Goal: Task Accomplishment & Management: Use online tool/utility

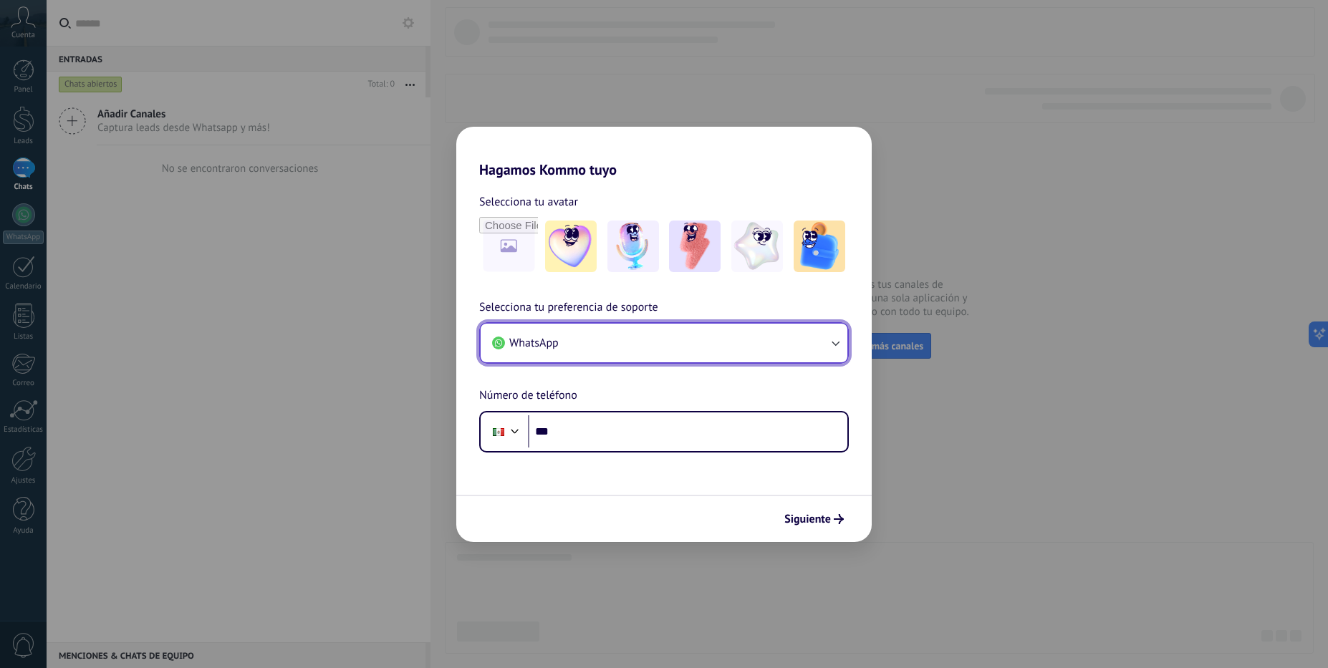
click at [605, 346] on button "WhatsApp" at bounding box center [664, 343] width 367 height 39
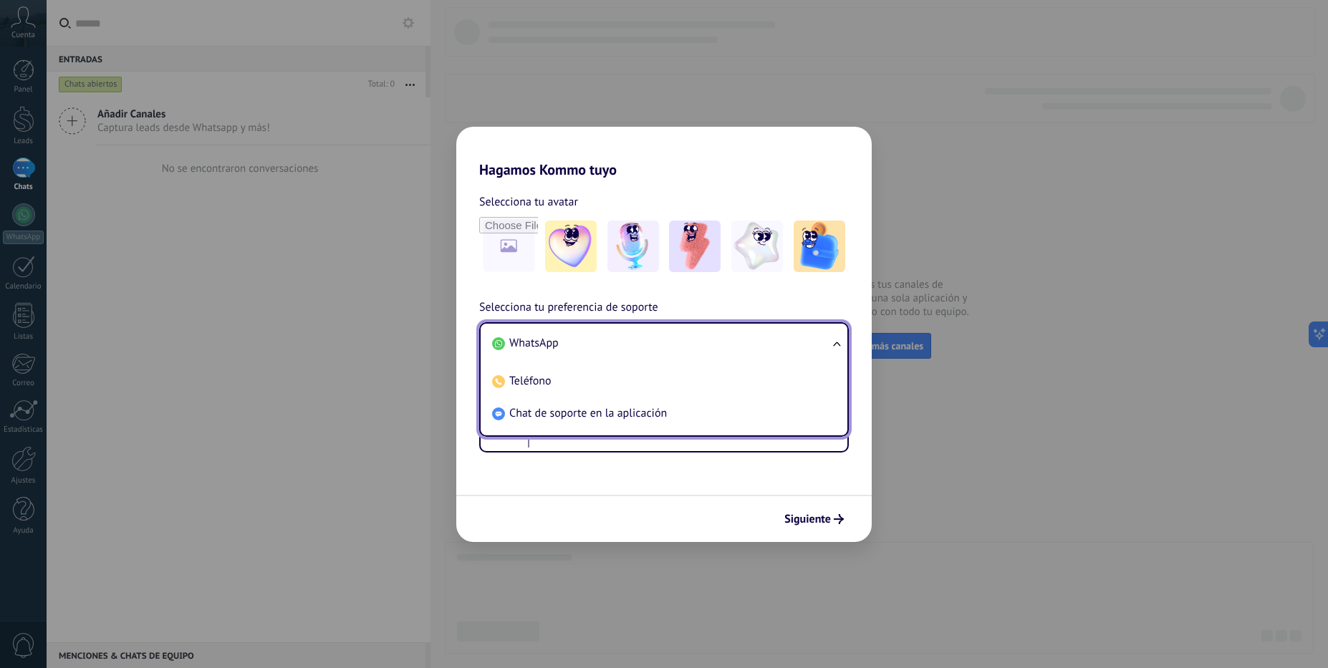
click at [711, 342] on li "WhatsApp" at bounding box center [661, 343] width 350 height 32
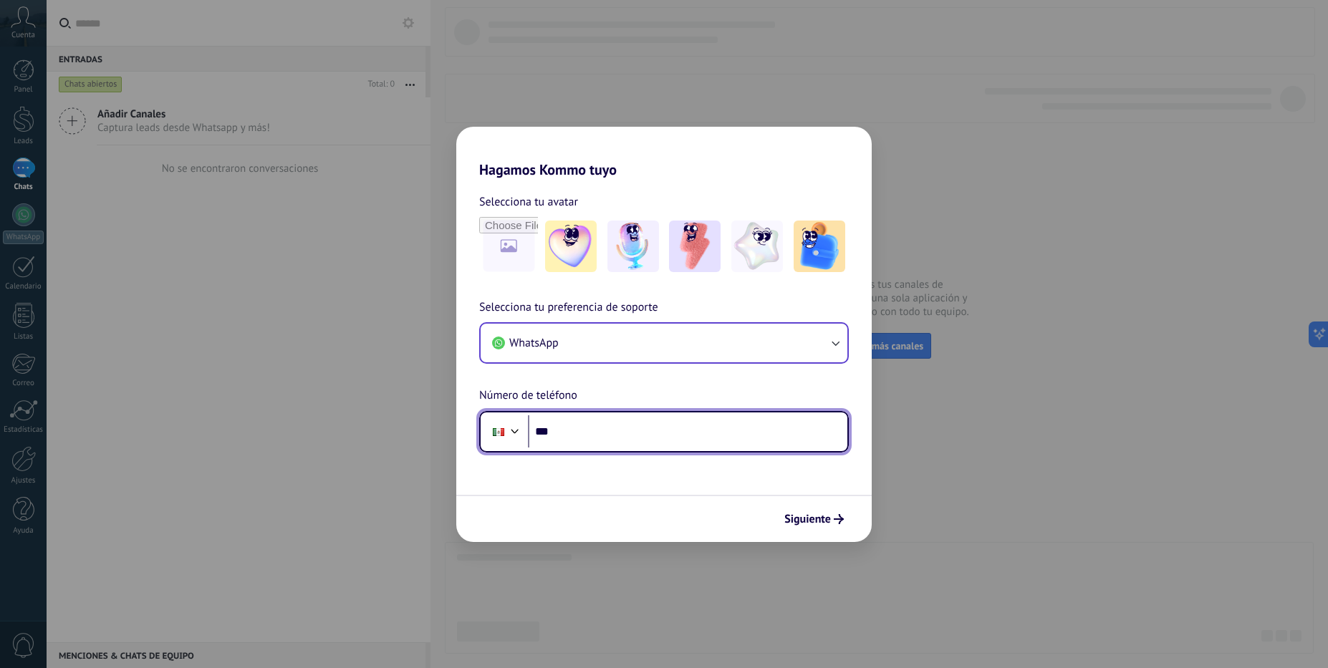
click at [606, 433] on input "***" at bounding box center [687, 431] width 319 height 33
type input "**********"
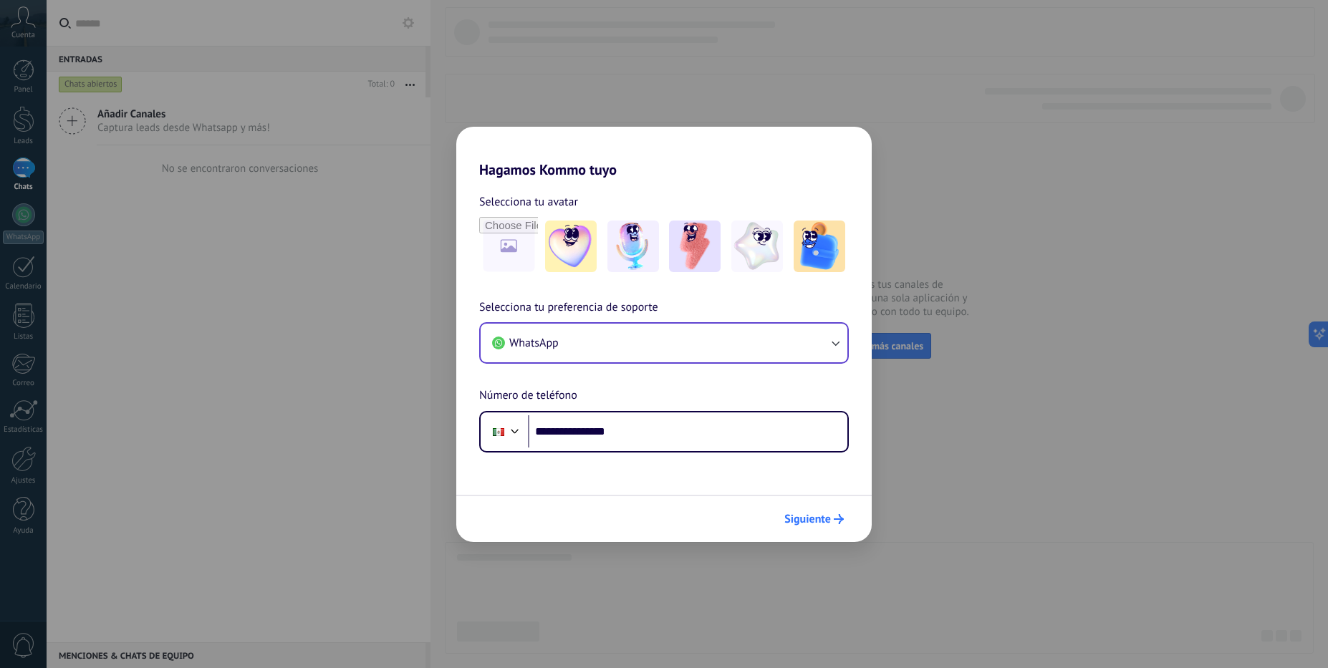
click at [792, 523] on span "Siguiente" at bounding box center [807, 519] width 47 height 10
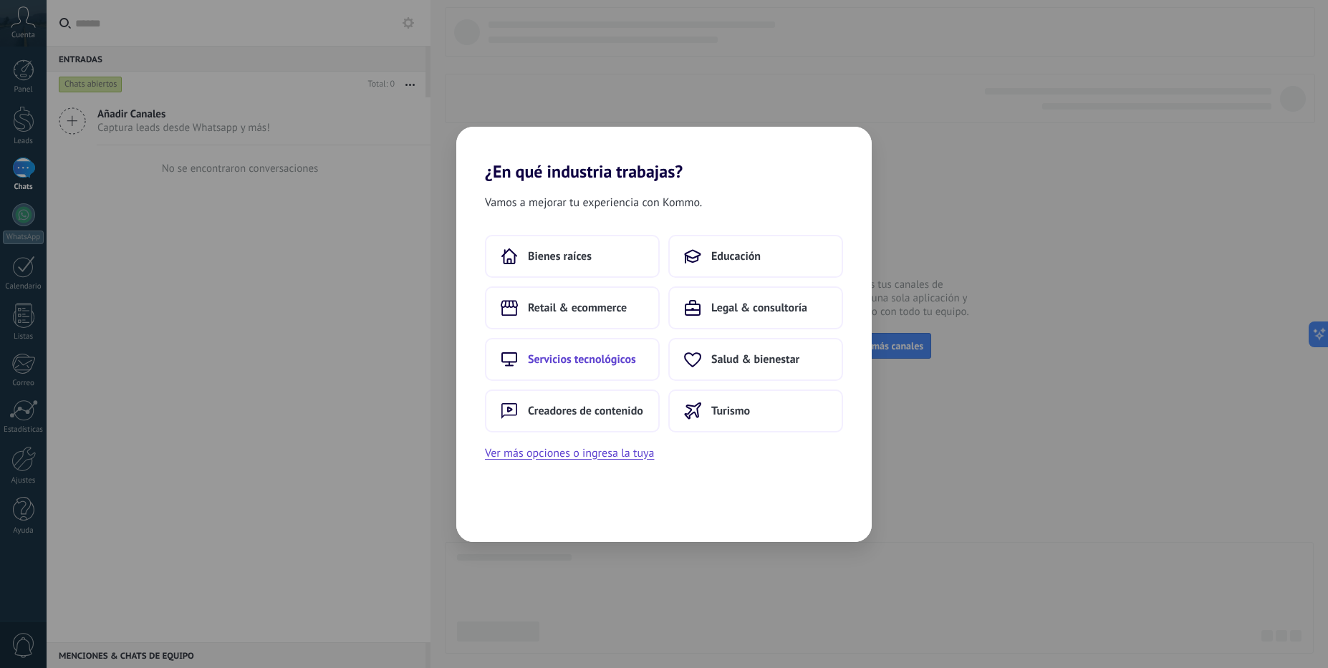
click at [599, 354] on span "Servicios tecnológicos" at bounding box center [582, 359] width 108 height 14
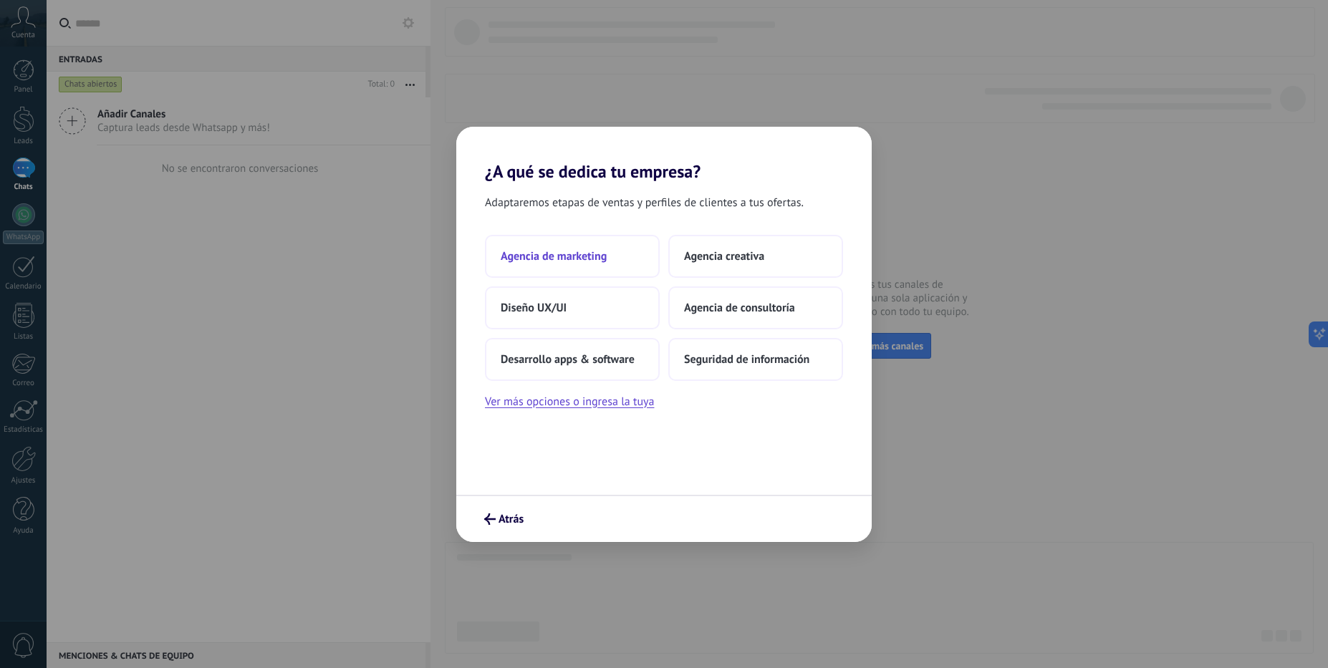
click at [592, 263] on span "Agencia de marketing" at bounding box center [554, 256] width 106 height 14
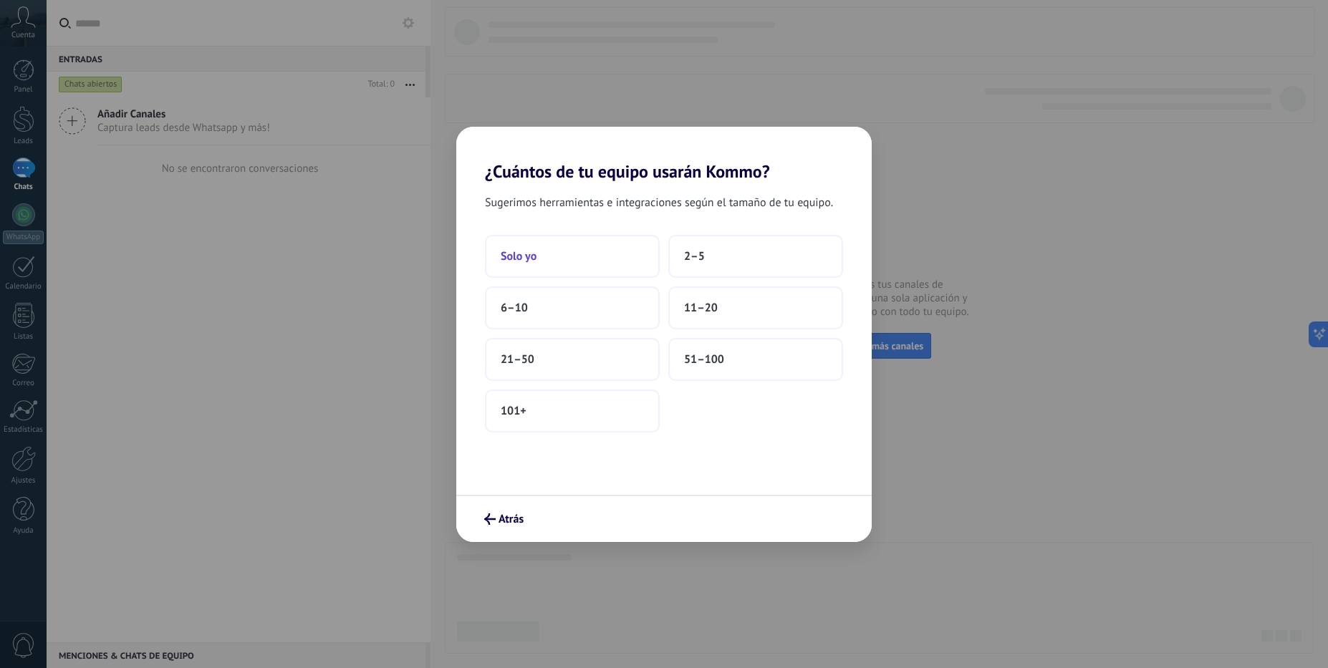
click at [629, 256] on button "Solo yo" at bounding box center [572, 256] width 175 height 43
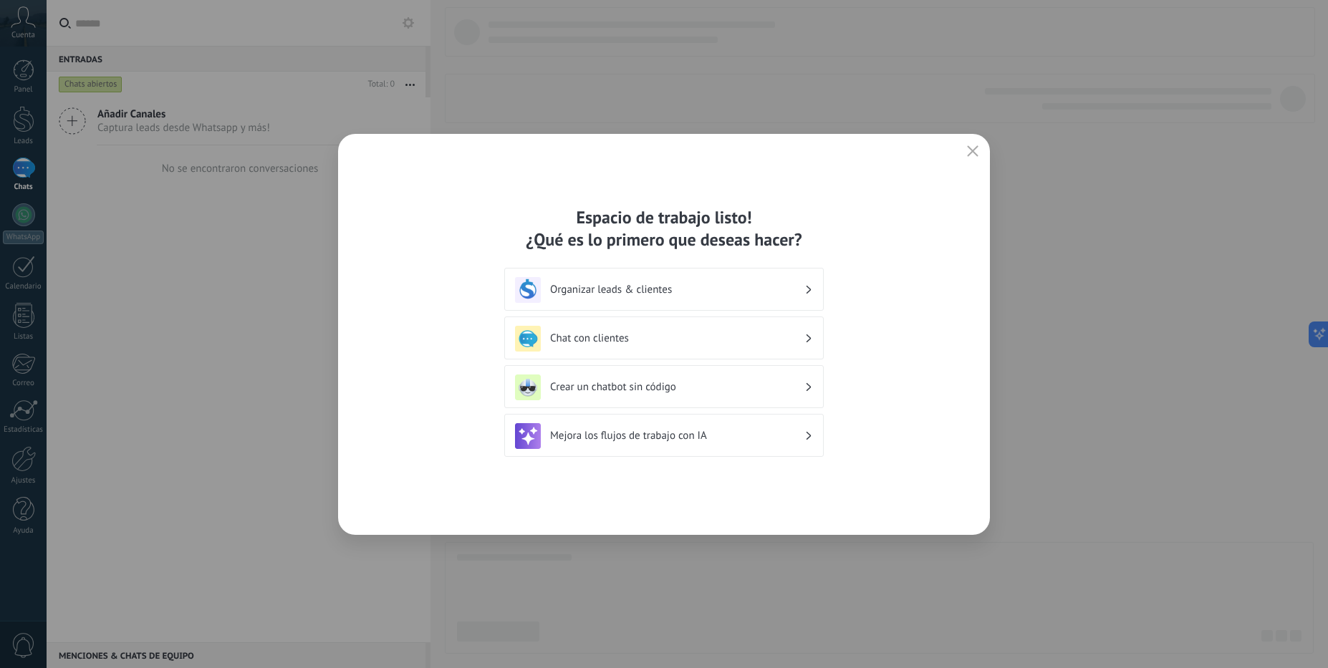
click at [700, 352] on div "Chat con clientes" at bounding box center [663, 338] width 319 height 43
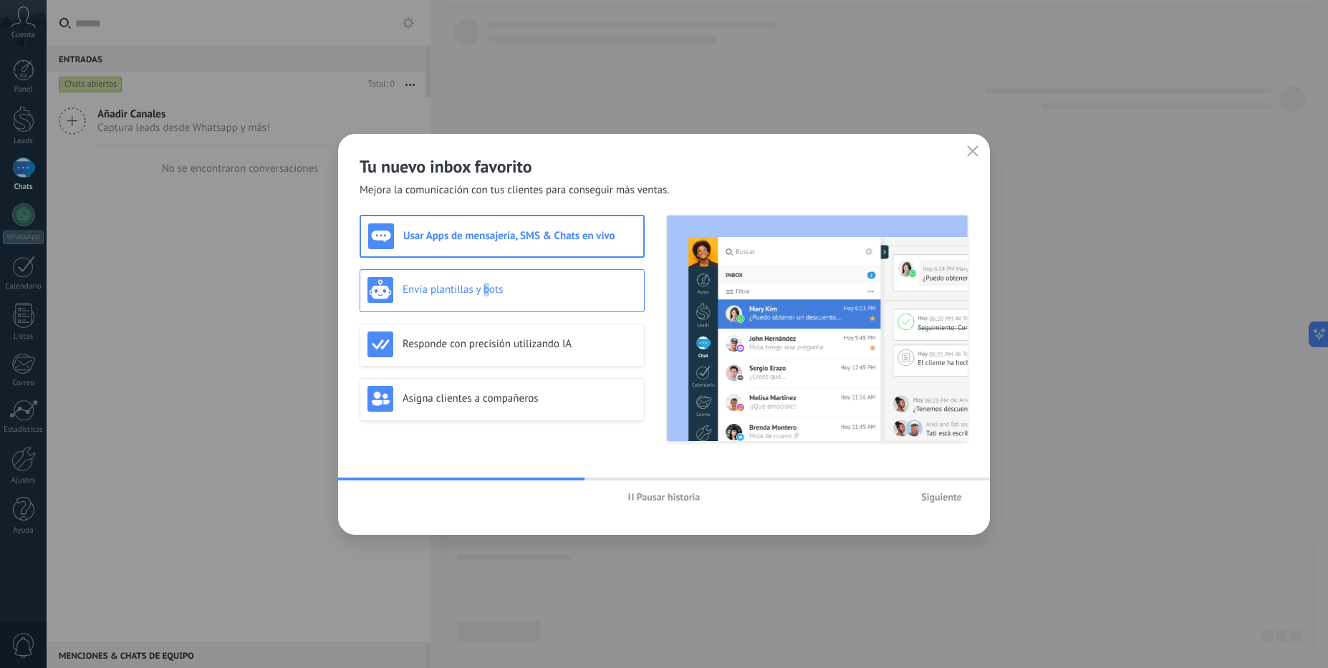
click at [489, 292] on h3 "Envía plantillas y bots" at bounding box center [520, 290] width 234 height 14
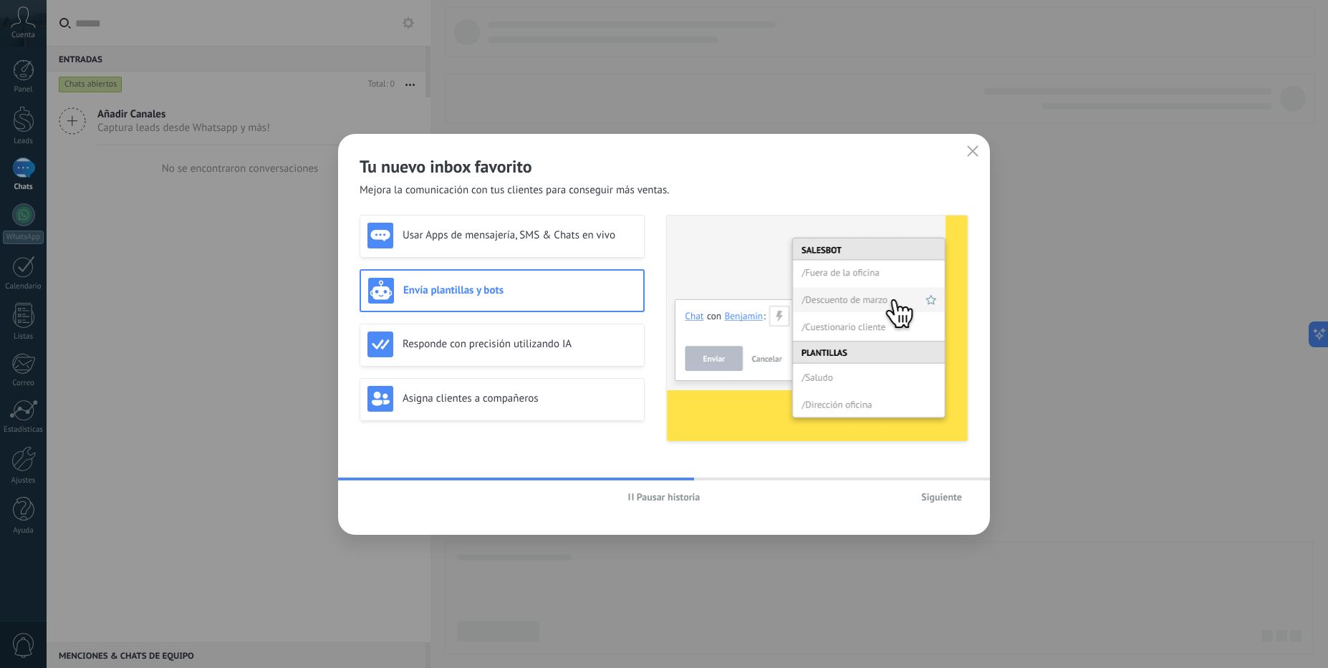
click at [522, 299] on div "Envía plantillas y bots" at bounding box center [502, 291] width 268 height 26
click at [582, 335] on div "Responde con precisión utilizando IA" at bounding box center [501, 345] width 269 height 26
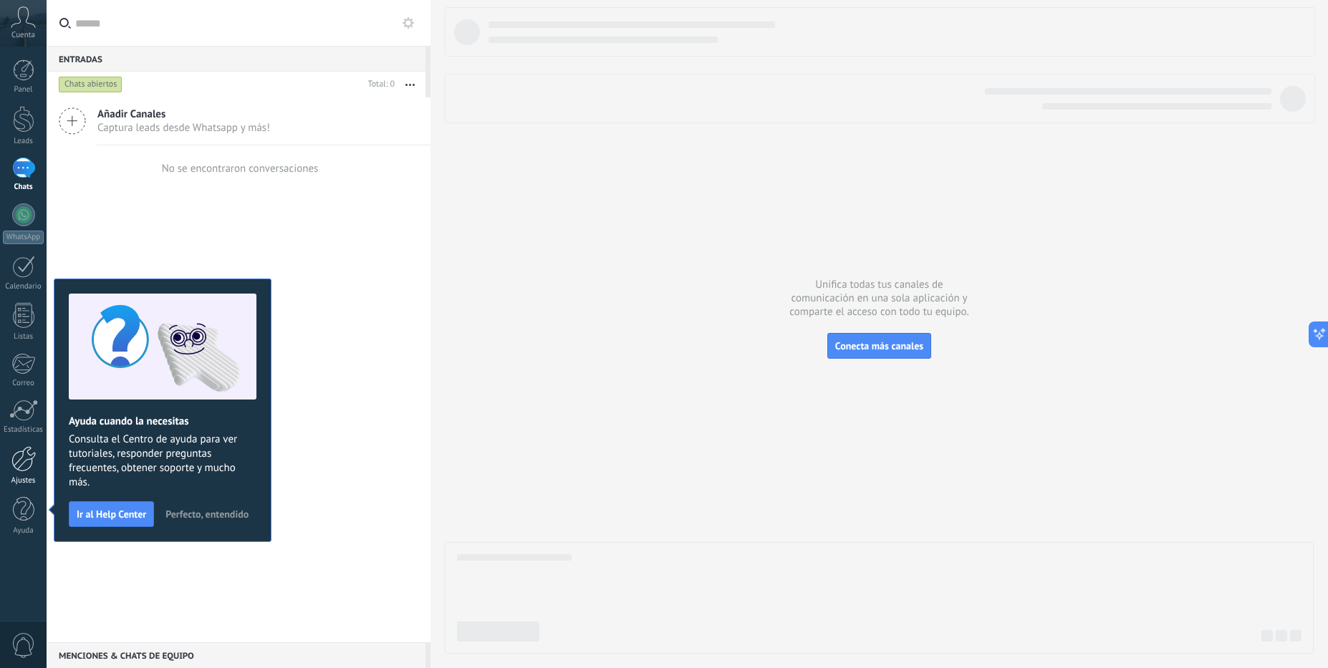
click at [15, 463] on div at bounding box center [23, 459] width 24 height 26
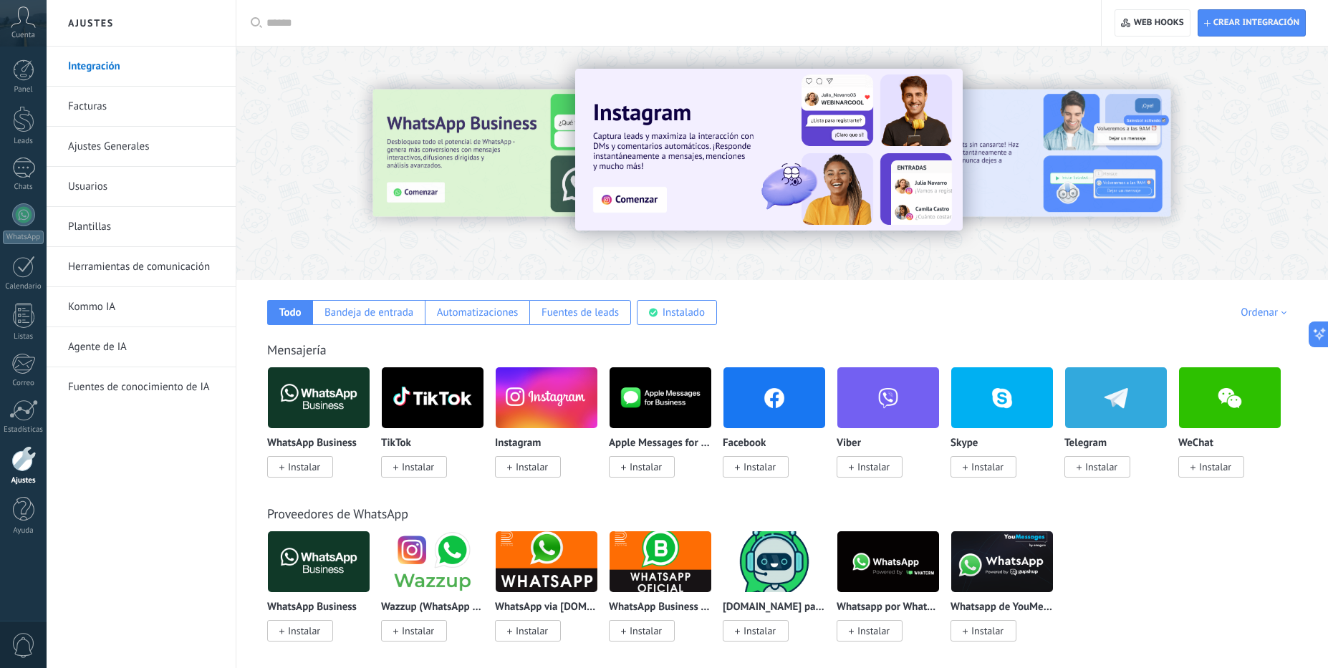
click at [1111, 472] on span "Instalar" at bounding box center [1101, 467] width 32 height 13
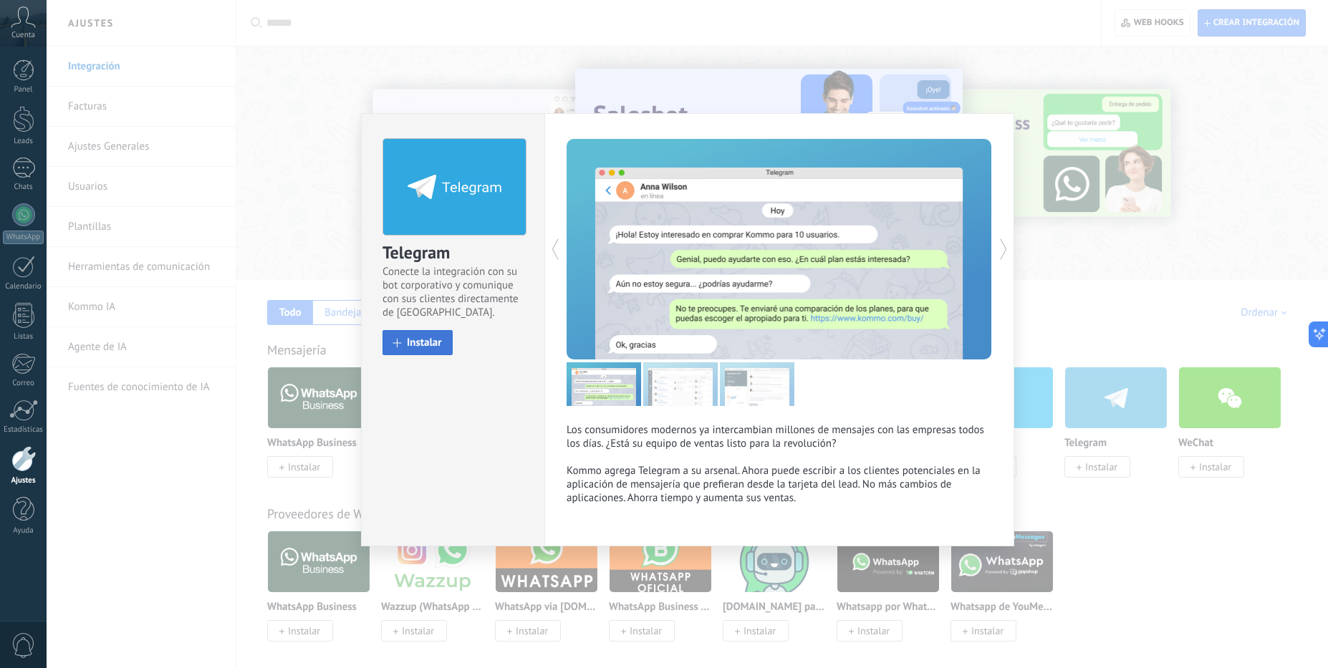
click at [395, 348] on button "Instalar" at bounding box center [418, 342] width 70 height 25
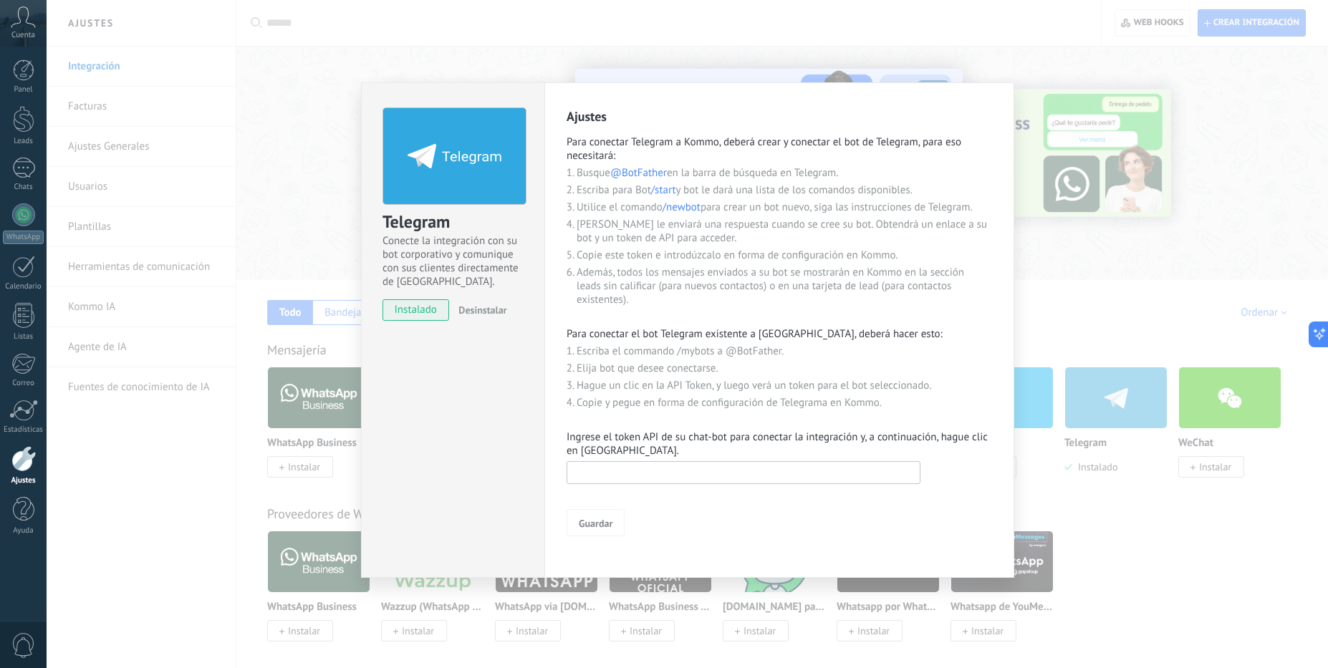
click at [625, 484] on input "text" at bounding box center [744, 472] width 354 height 23
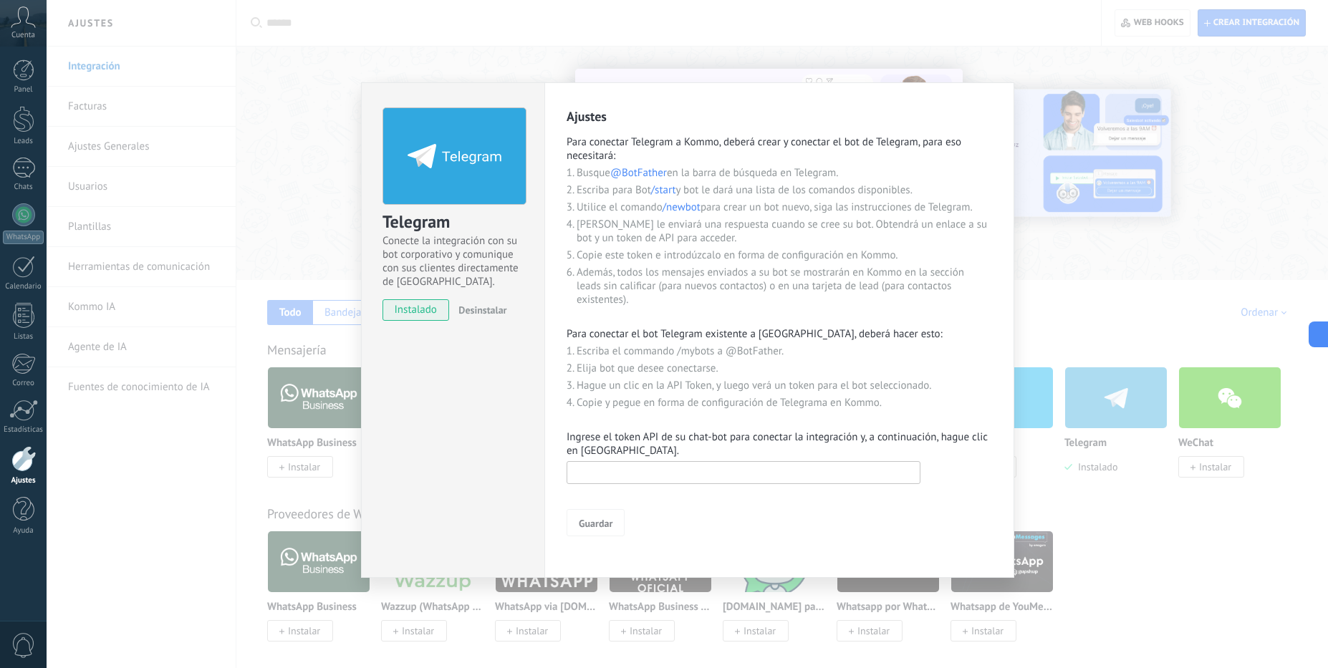
click at [622, 483] on input "text" at bounding box center [744, 472] width 354 height 23
paste input "**********"
type input "**********"
click at [604, 529] on span "Guardar" at bounding box center [596, 524] width 34 height 10
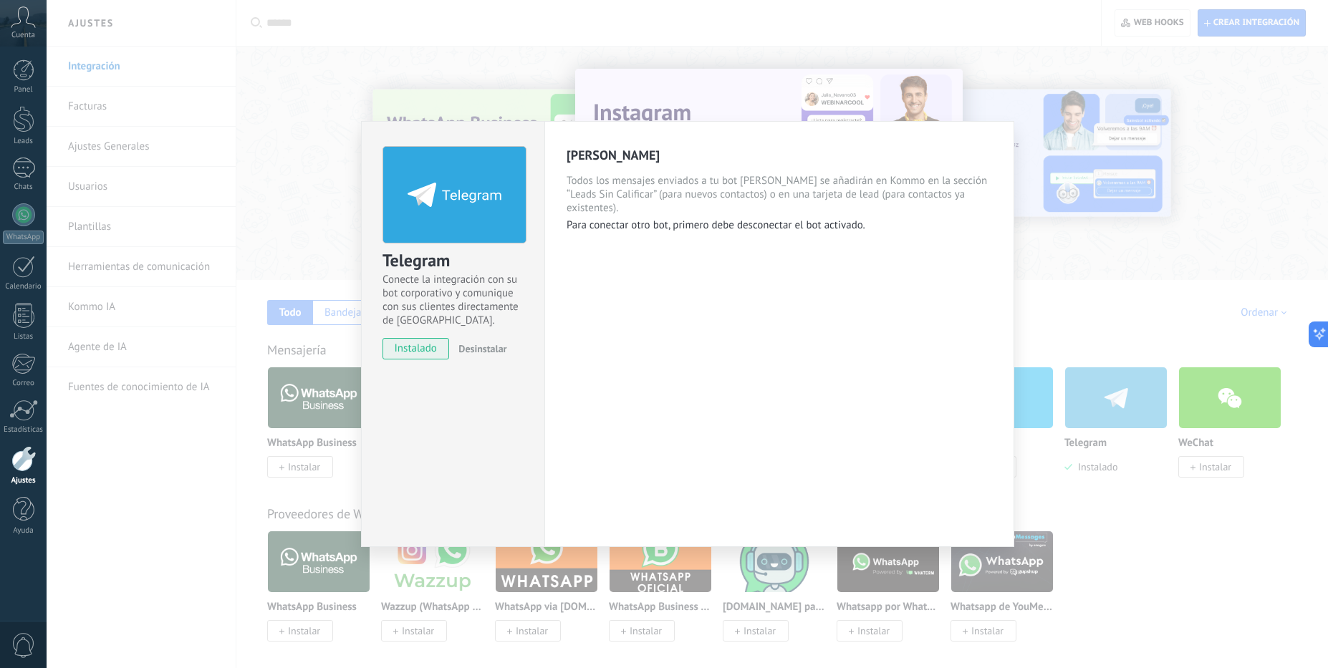
click at [993, 68] on div "Telegram Conecte la integración con su bot corporativo y comunique con sus clie…" at bounding box center [688, 334] width 1282 height 668
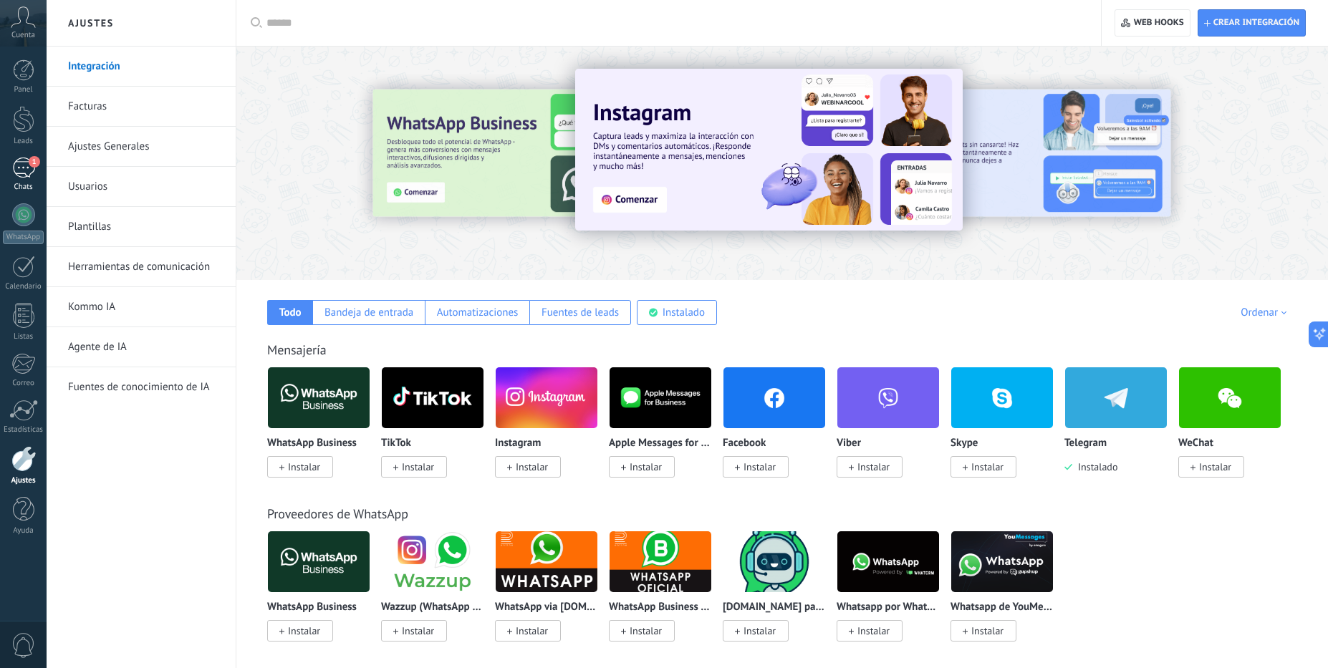
click at [34, 172] on div "1" at bounding box center [23, 168] width 23 height 21
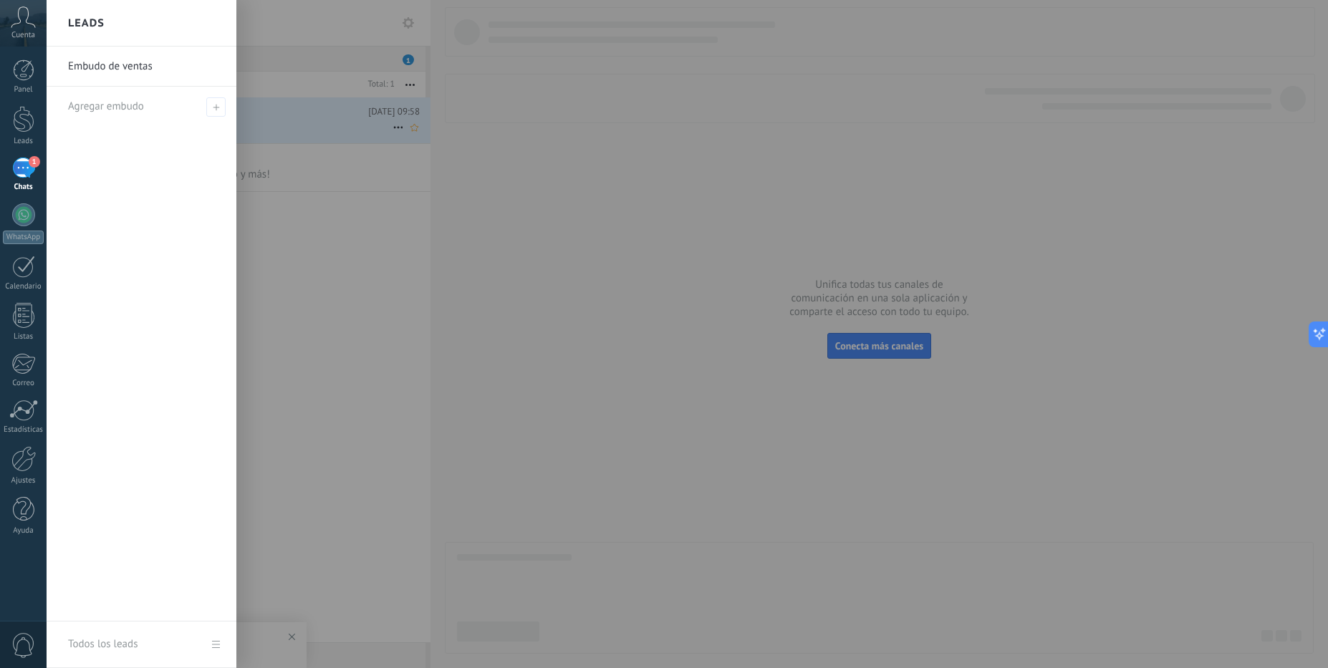
click at [228, 112] on li "Agregar embudo" at bounding box center [142, 106] width 190 height 39
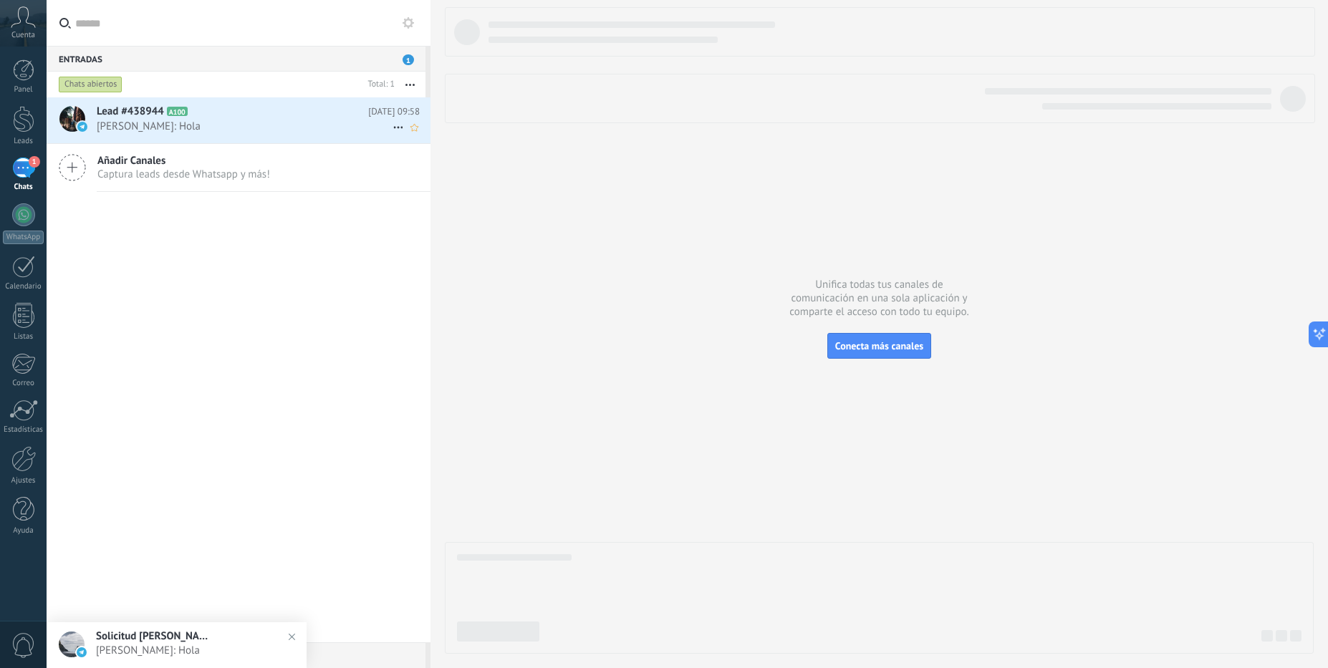
click at [317, 123] on span "[PERSON_NAME]: Hola" at bounding box center [245, 127] width 296 height 14
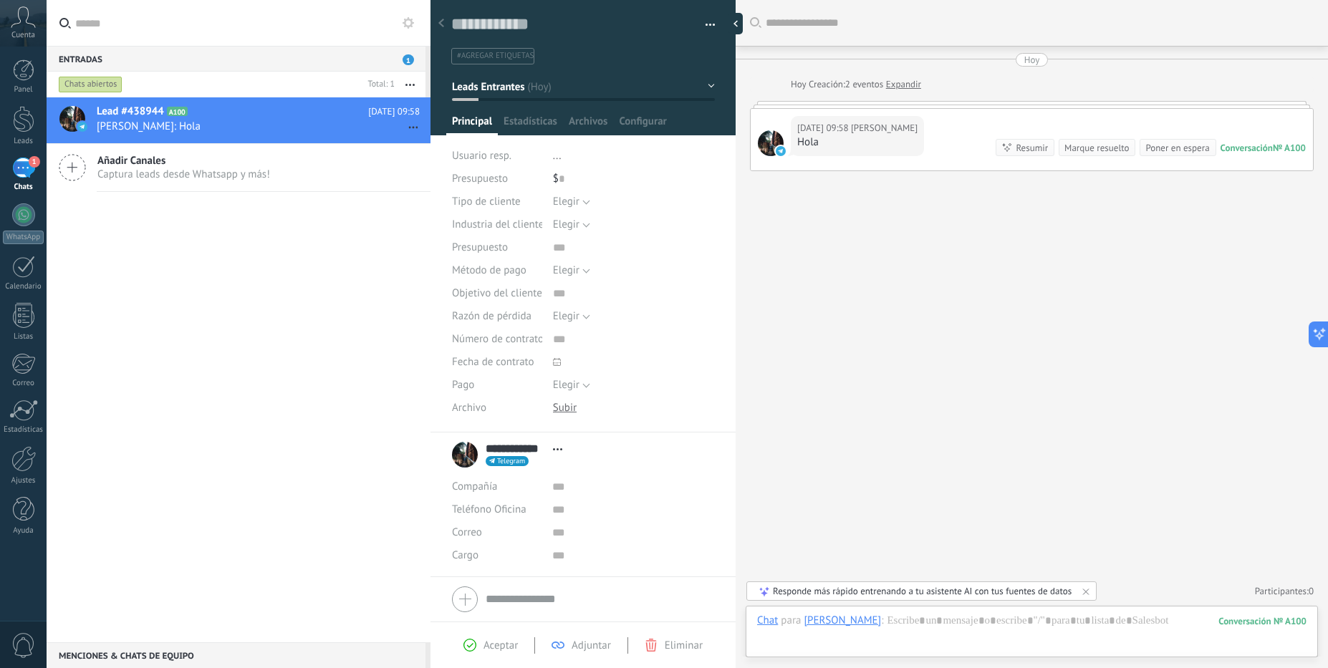
click at [851, 238] on div "Buscar Carga más [DATE] [DATE] Creación: 2 eventos Expandir [DATE] 09:58 [PERSO…" at bounding box center [1032, 334] width 592 height 668
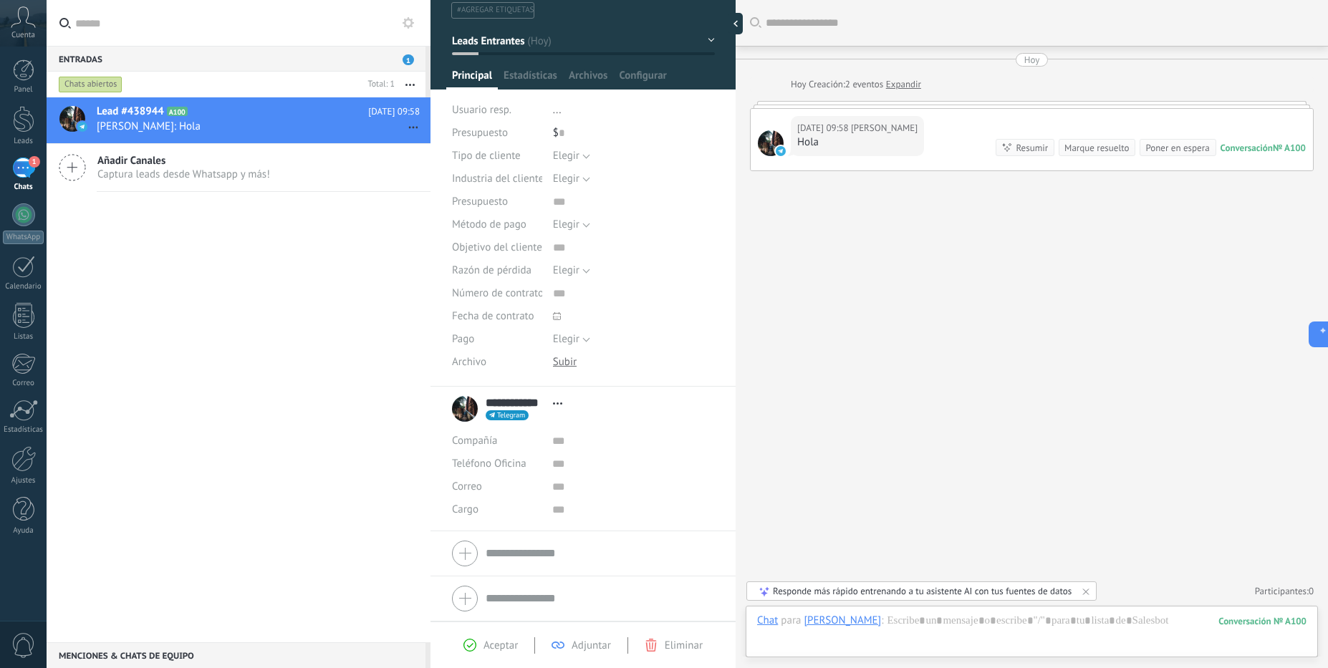
click at [863, 315] on div "Buscar Carga más [DATE] [DATE] Creación: 2 eventos Expandir [DATE] 09:58 [PERSO…" at bounding box center [1032, 334] width 592 height 668
click at [740, 27] on div at bounding box center [739, 23] width 21 height 21
type textarea "**********"
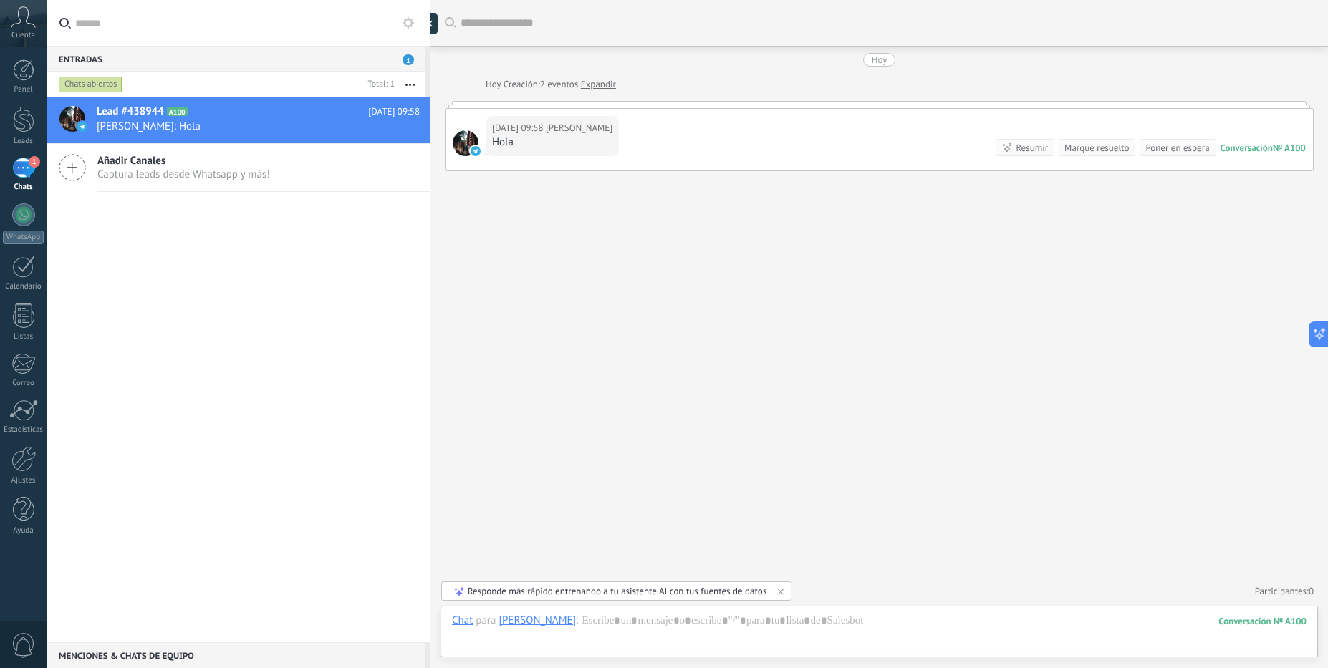
scroll to position [21, 0]
